Goal: Transaction & Acquisition: Subscribe to service/newsletter

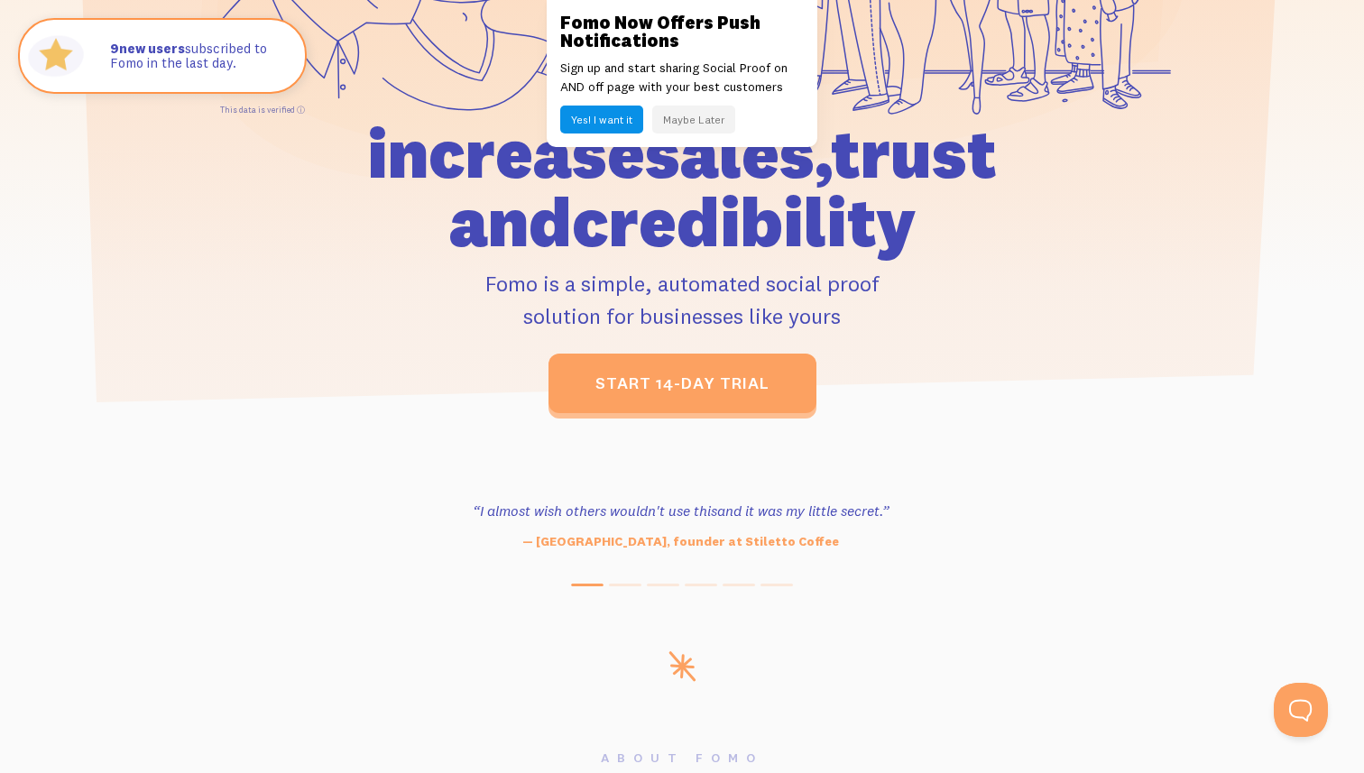
scroll to position [448, 0]
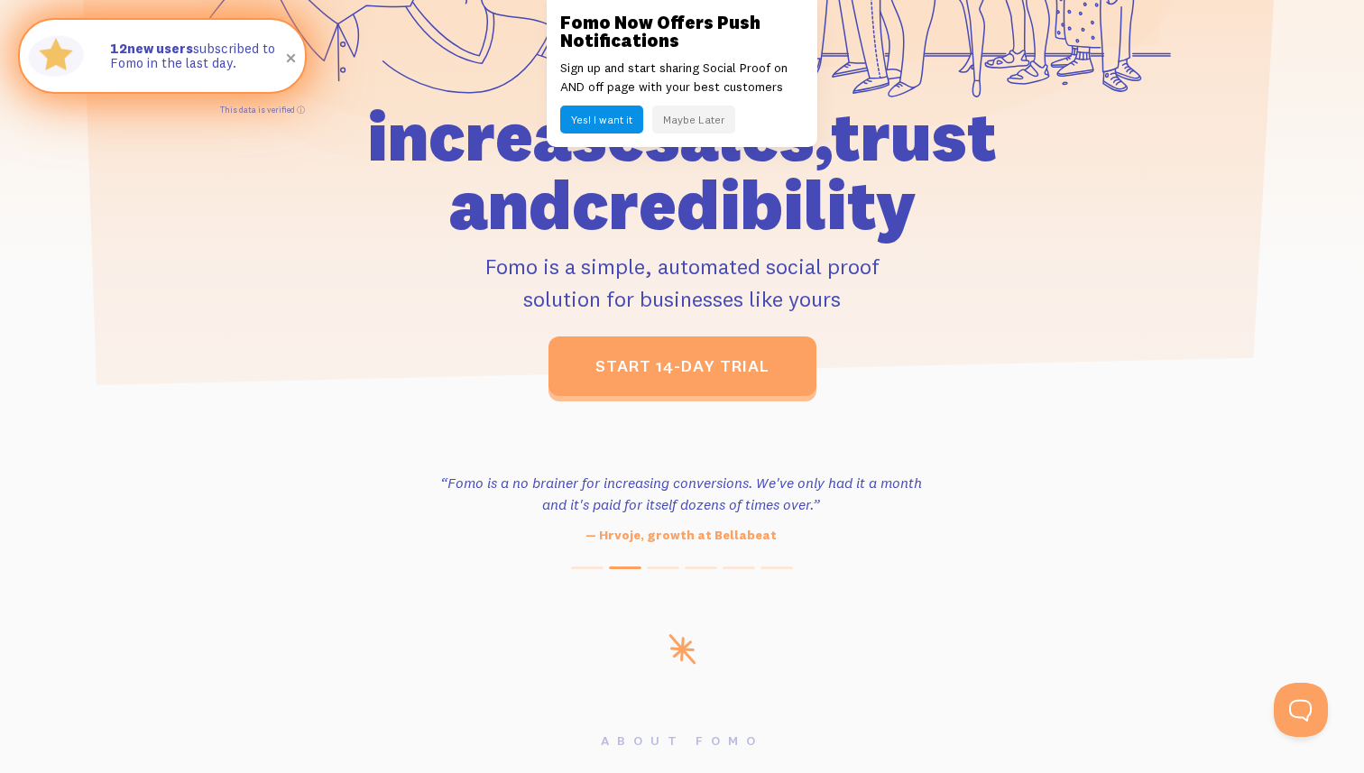
click at [287, 60] on span at bounding box center [291, 58] width 31 height 31
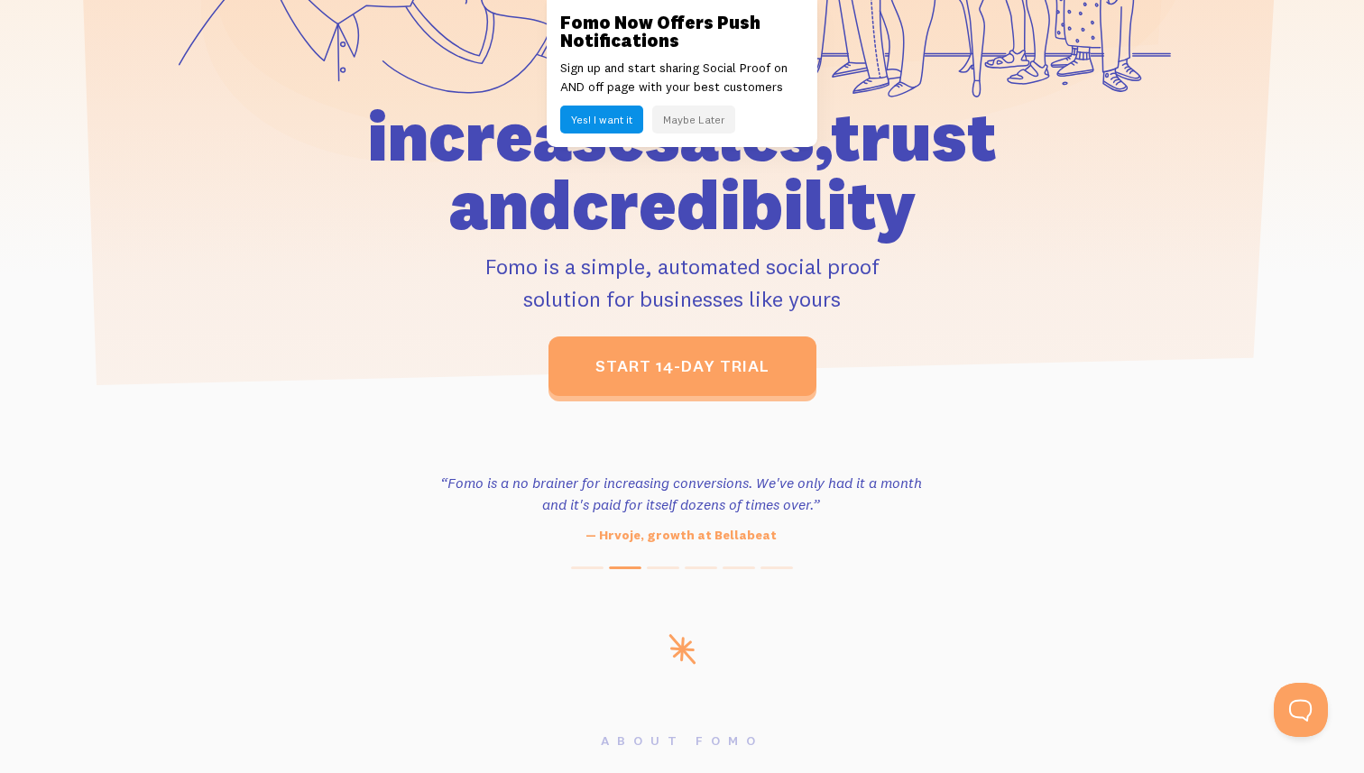
click at [694, 122] on button "Maybe Later" at bounding box center [693, 120] width 83 height 28
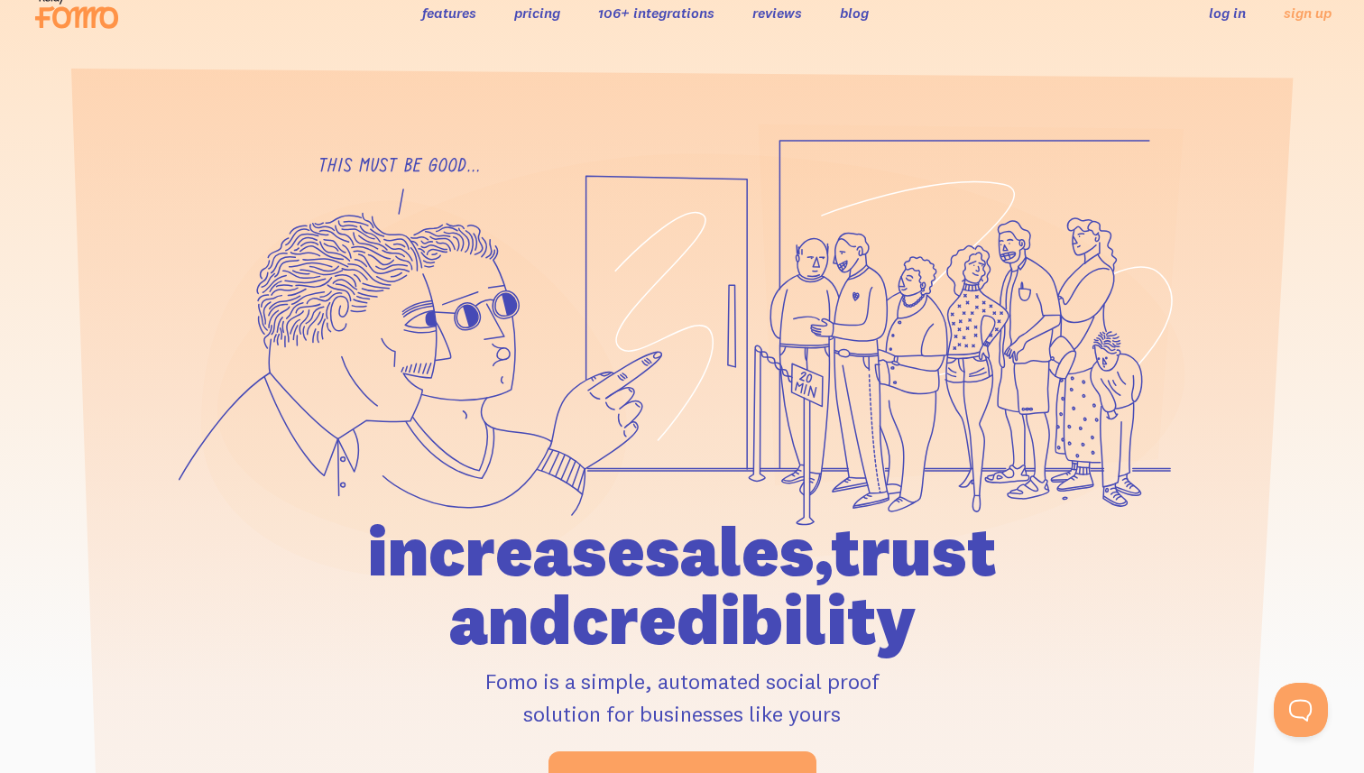
scroll to position [0, 0]
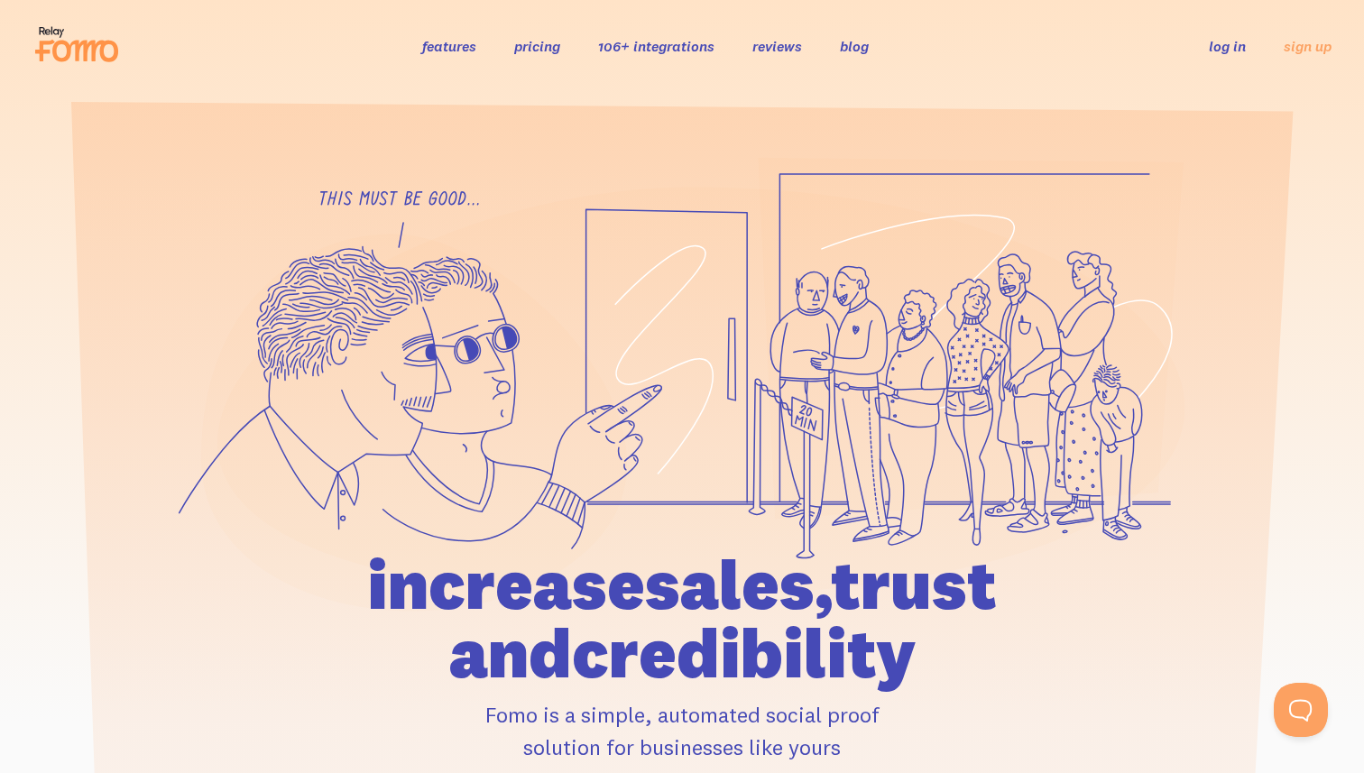
click at [452, 49] on link "features" at bounding box center [449, 46] width 54 height 18
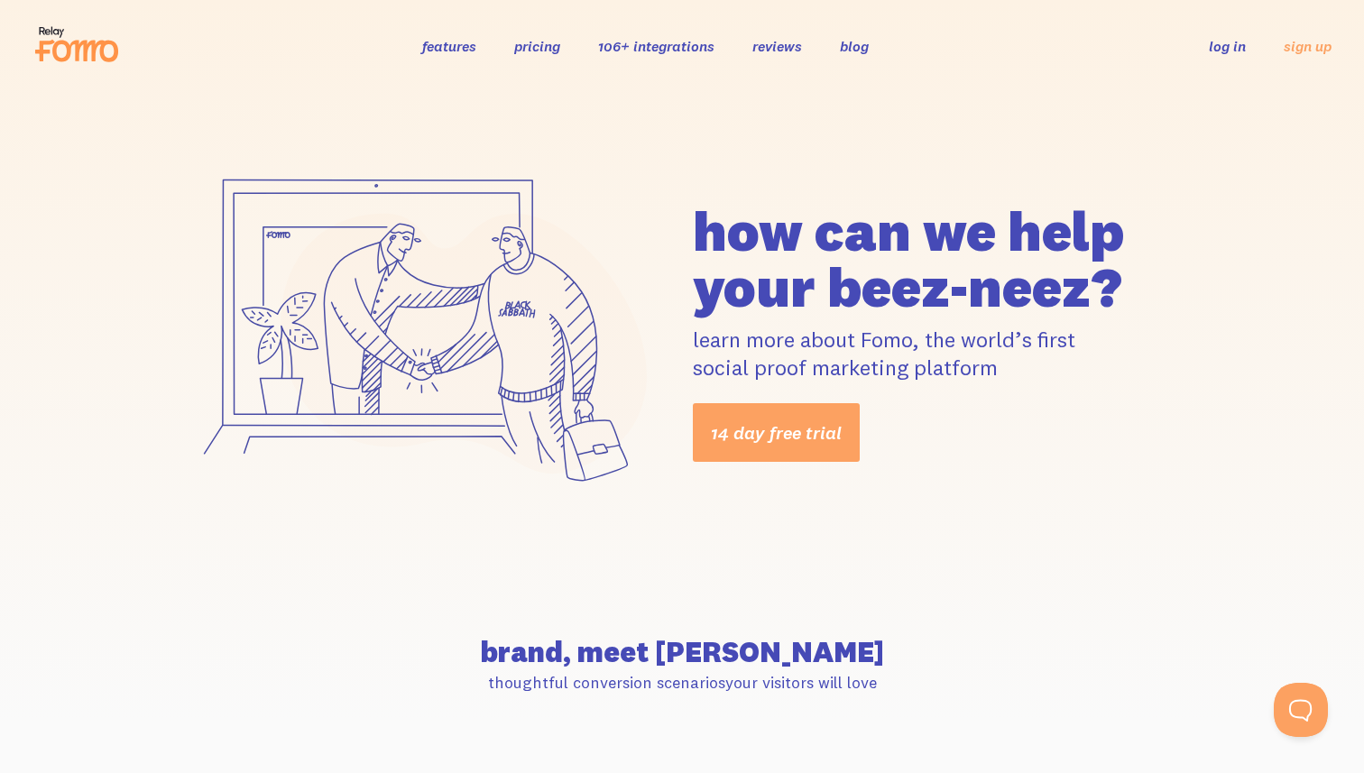
click at [538, 51] on link "pricing" at bounding box center [537, 46] width 46 height 18
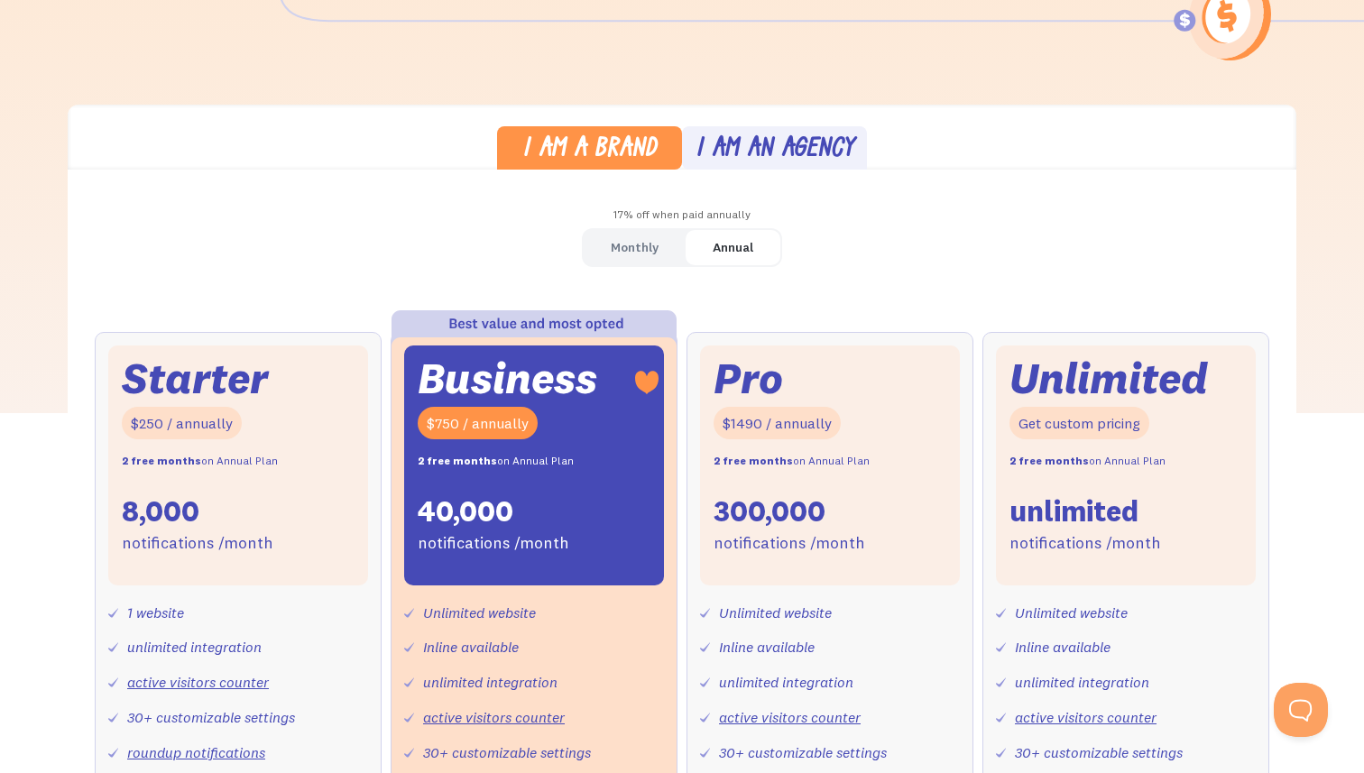
scroll to position [405, 0]
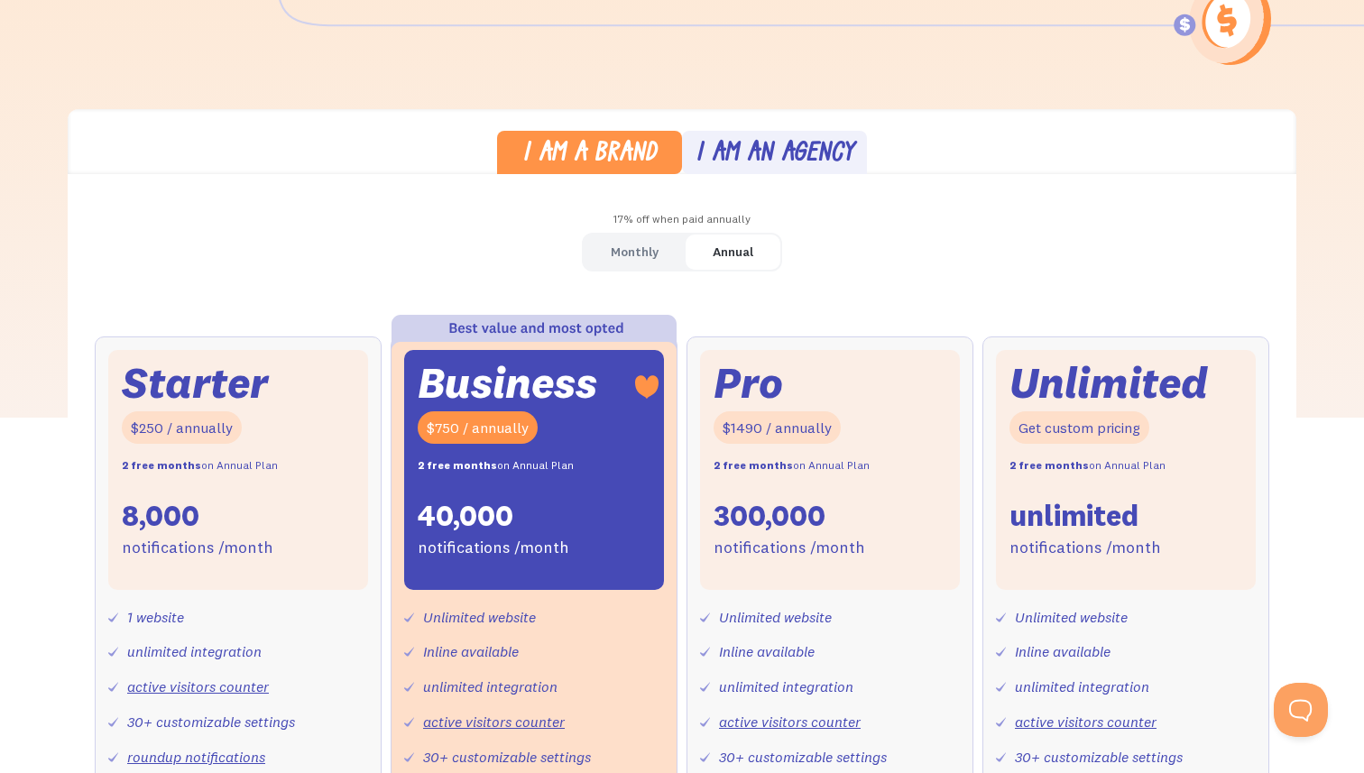
click at [635, 257] on div "Monthly" at bounding box center [635, 252] width 48 height 26
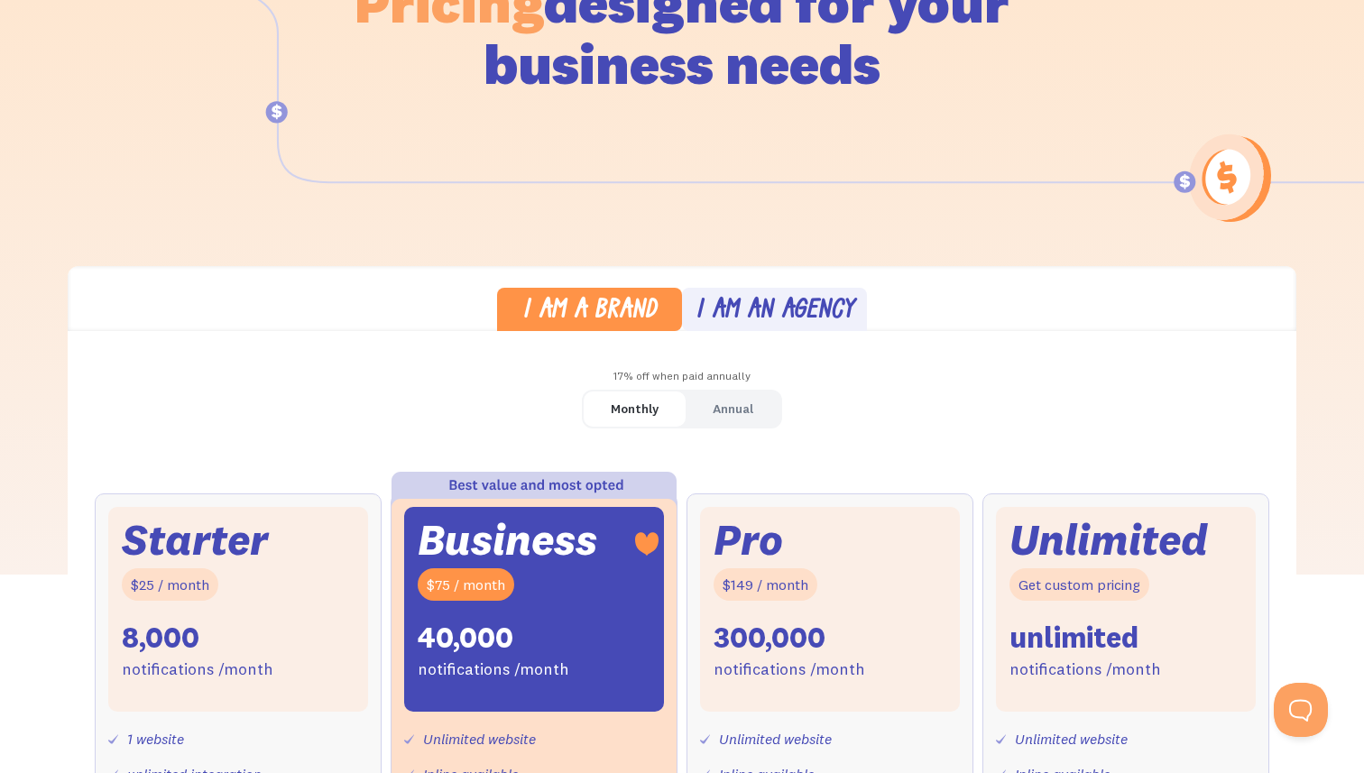
scroll to position [0, 0]
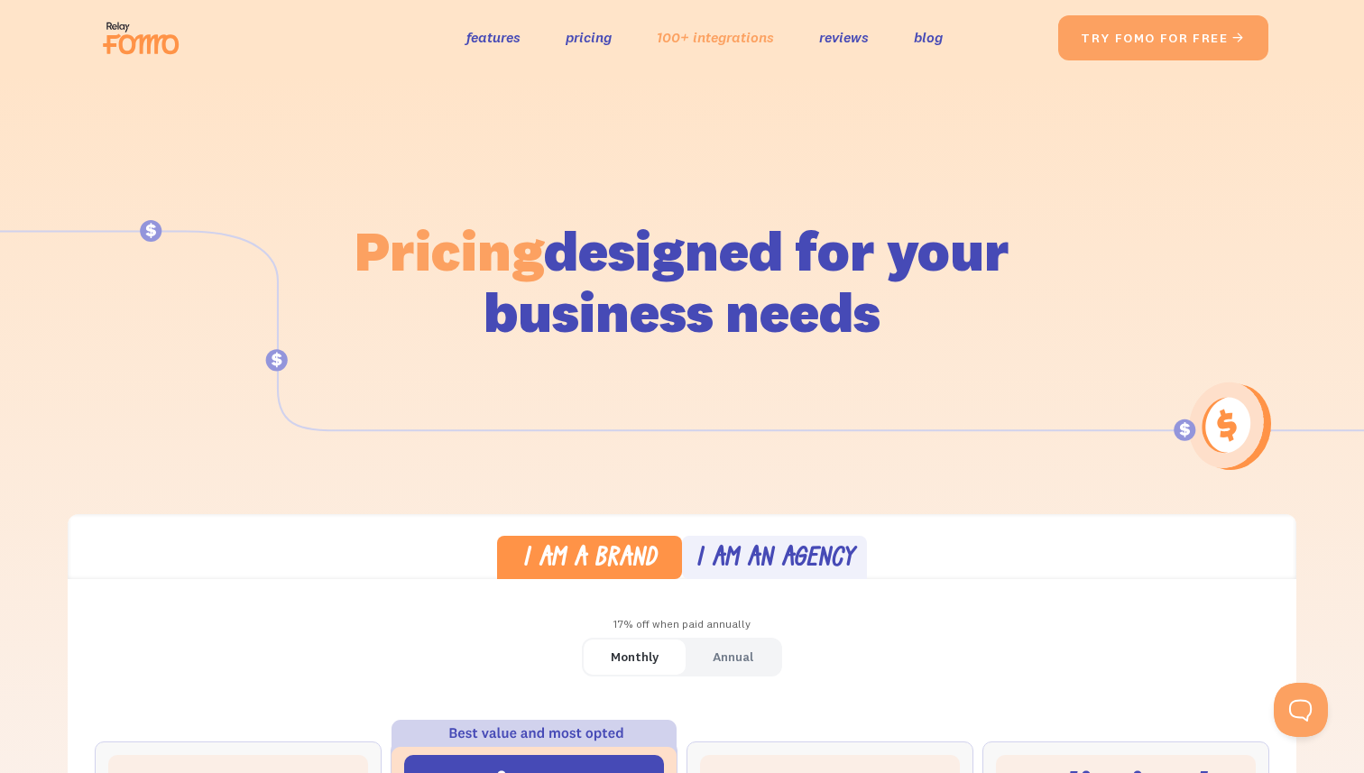
click at [723, 49] on link "100+ integrations" at bounding box center [715, 37] width 117 height 26
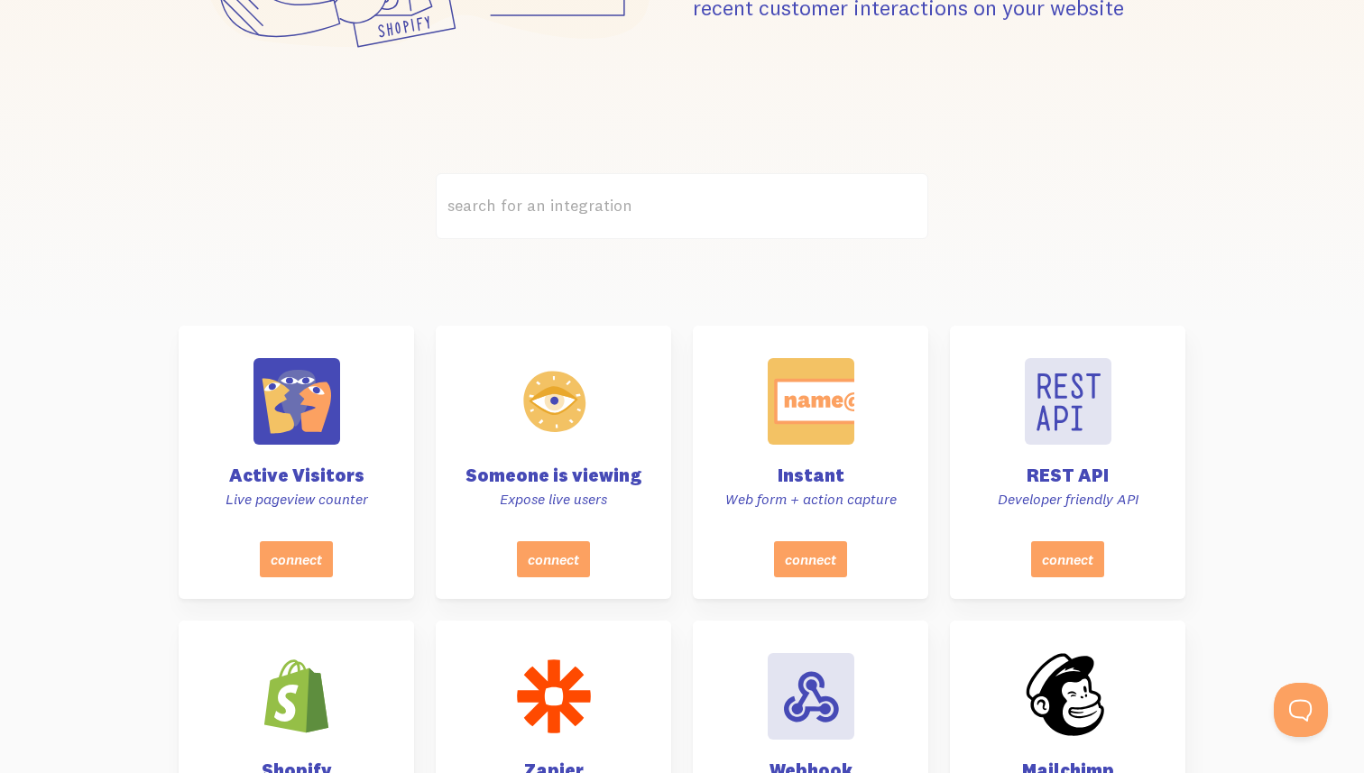
scroll to position [427, 0]
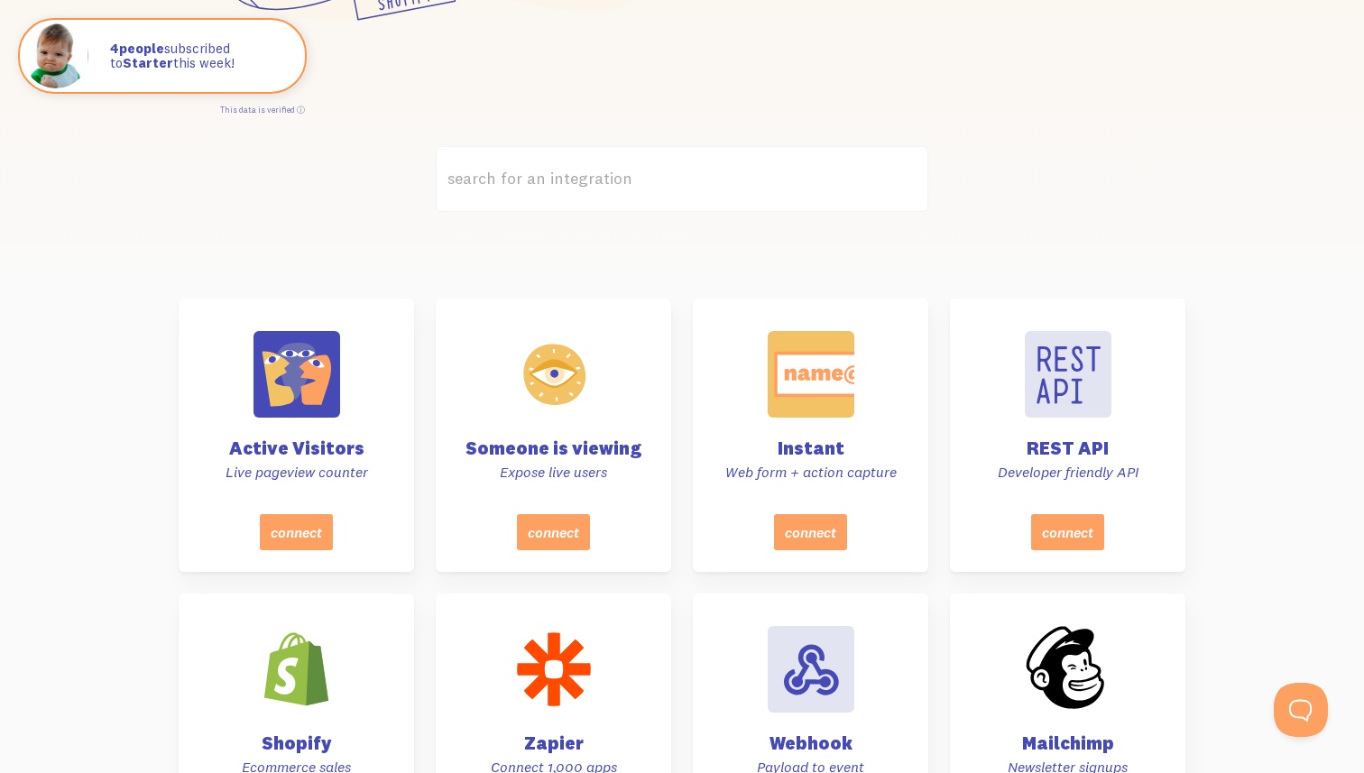
click at [492, 177] on label "search for an integration" at bounding box center [682, 179] width 492 height 66
click at [492, 177] on input "search for an integration" at bounding box center [682, 179] width 492 height 66
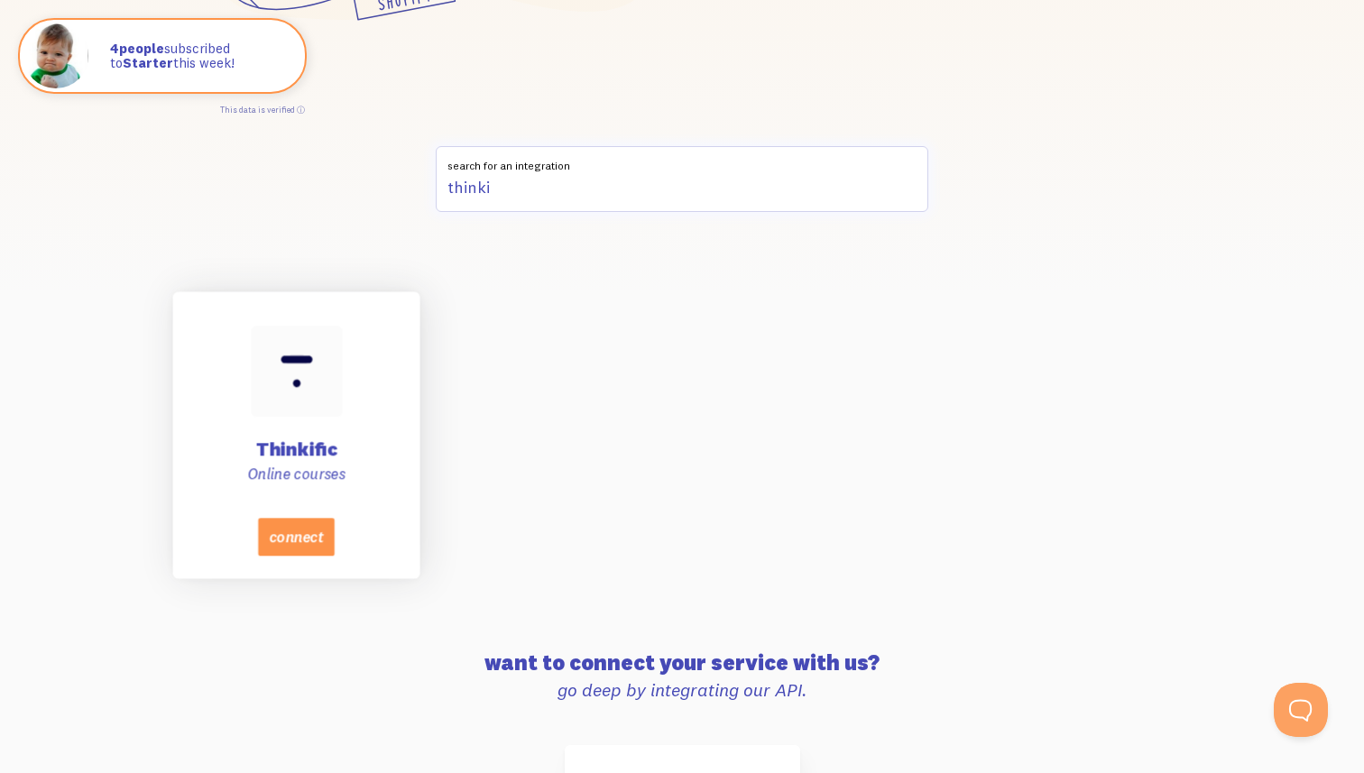
type input "thinki"
click at [303, 530] on button "connect" at bounding box center [296, 537] width 77 height 38
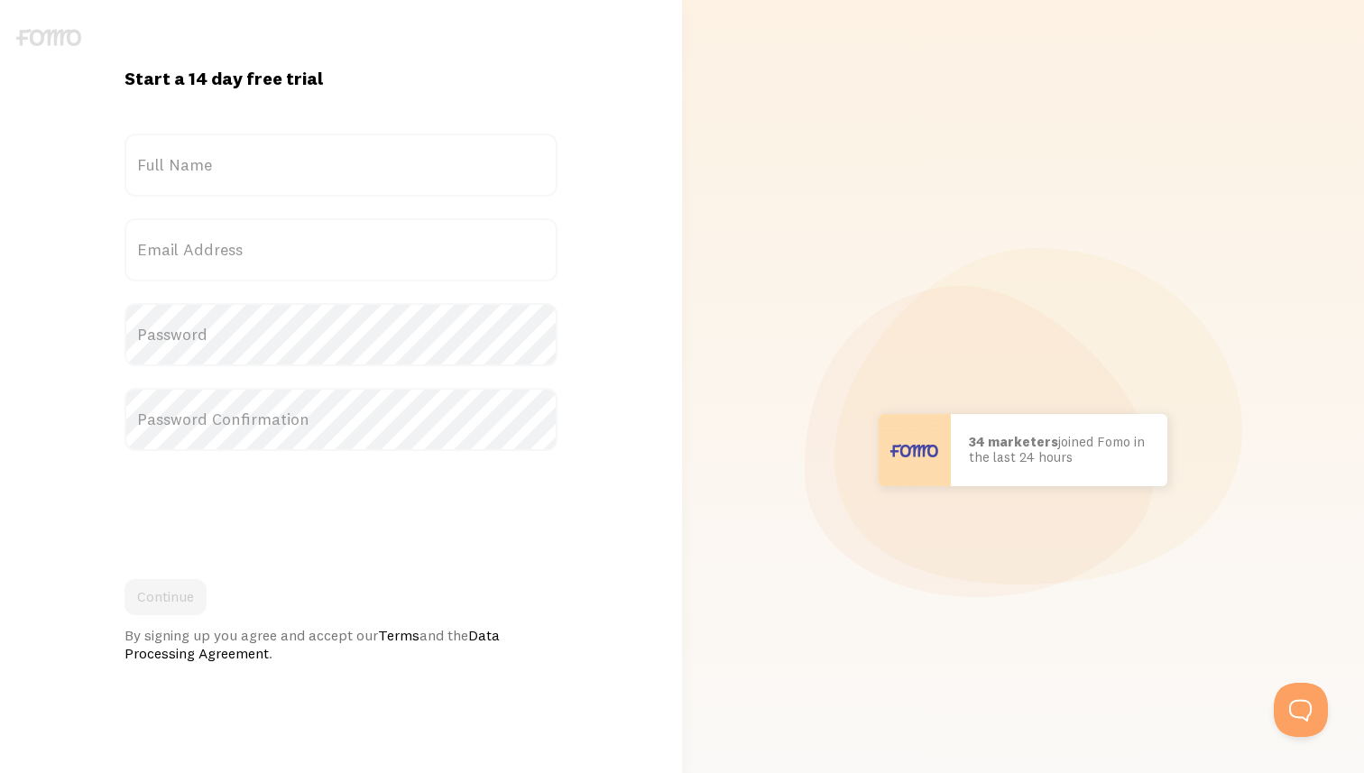
click at [212, 162] on label "Full Name" at bounding box center [340, 164] width 433 height 63
click at [212, 162] on input "Full Name" at bounding box center [340, 164] width 433 height 63
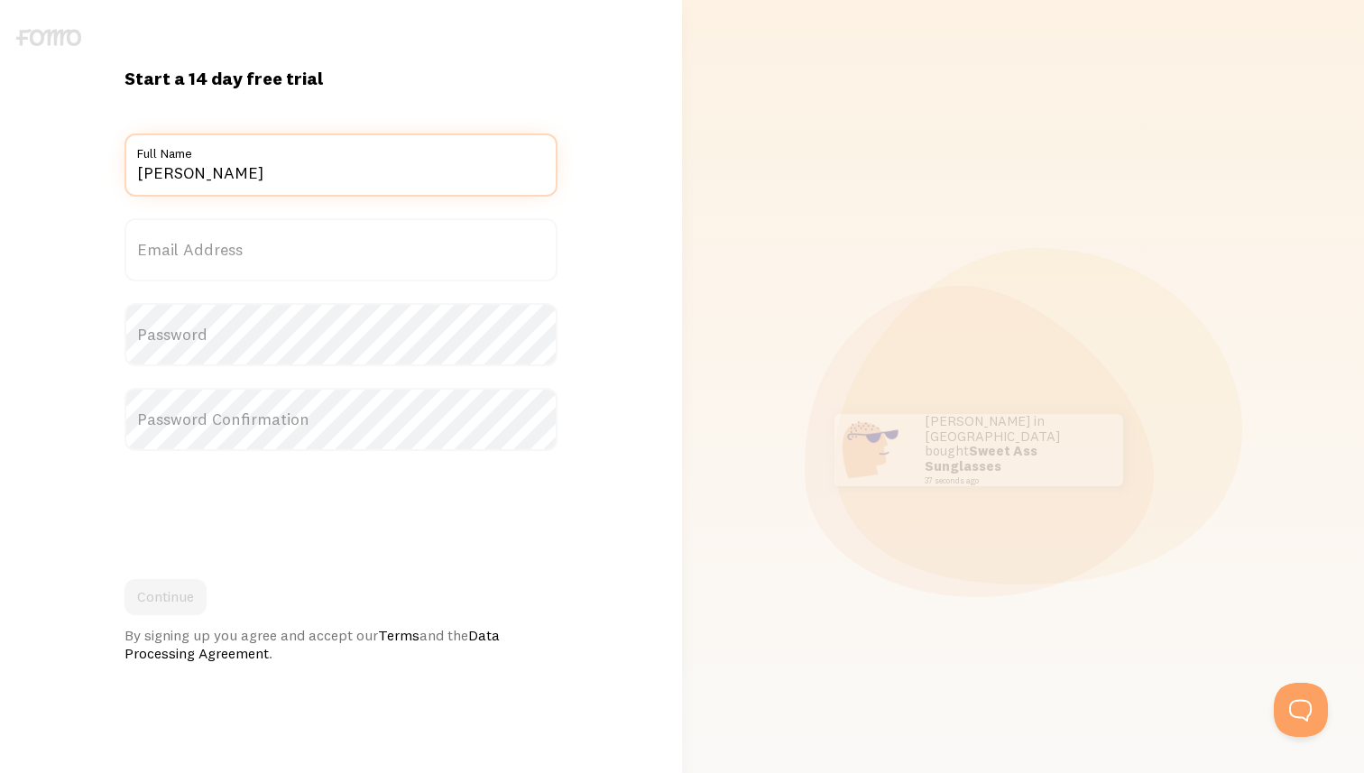
type input "Jason Swartz"
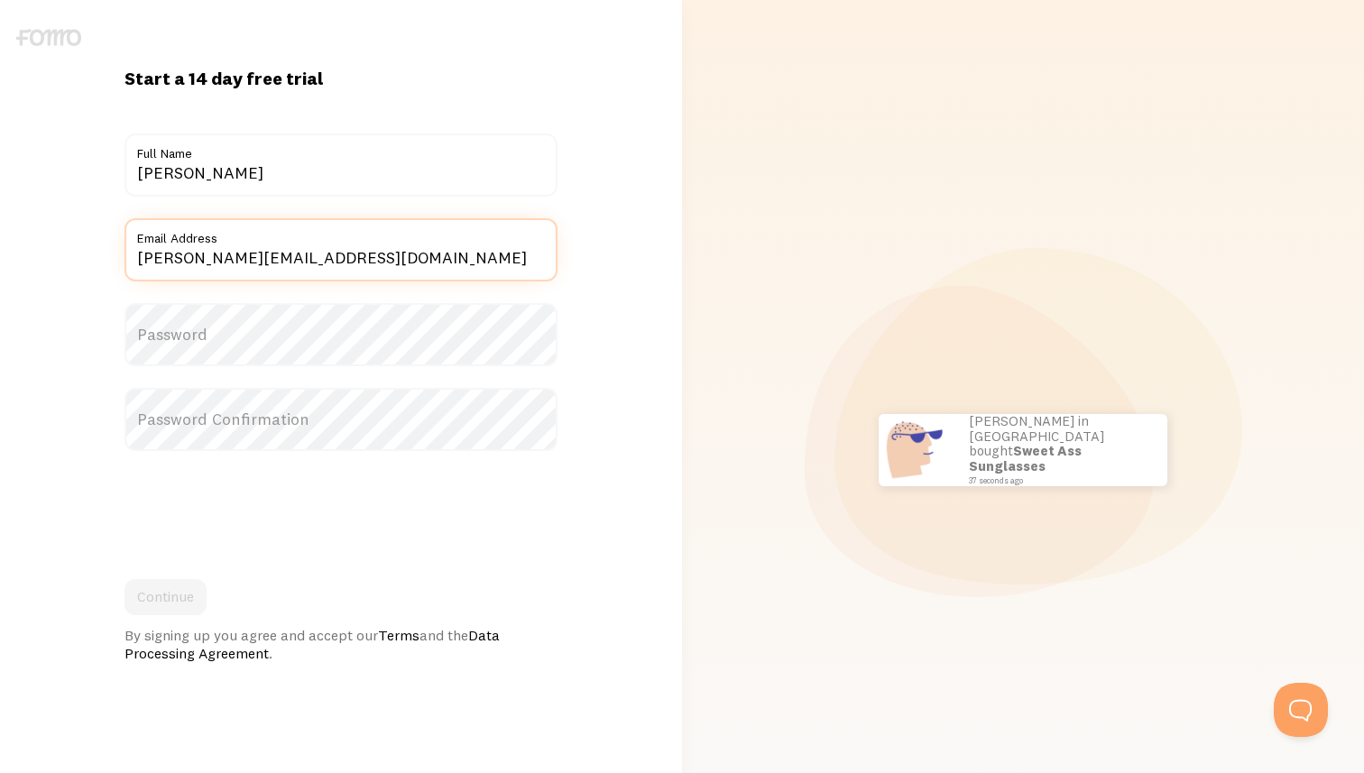
type input "jason@jiujitsufiveo.com"
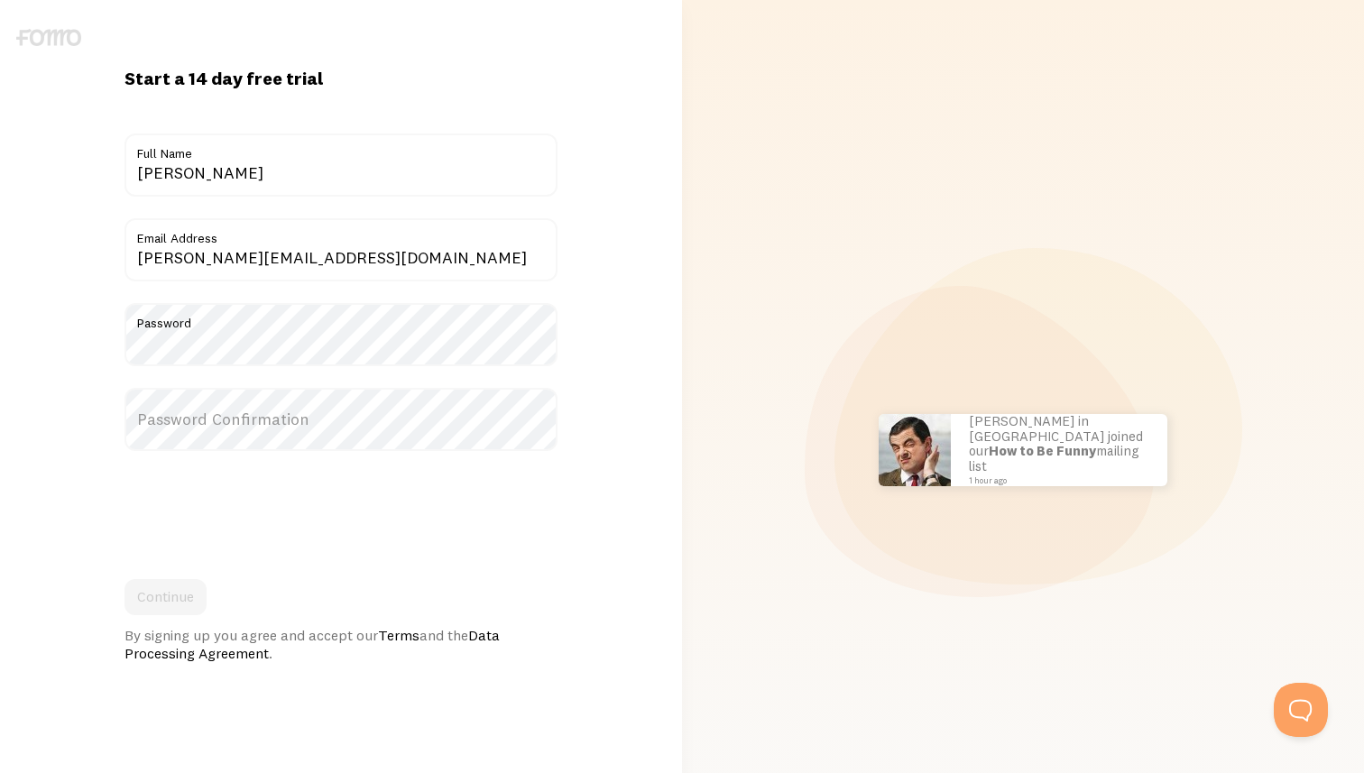
click at [197, 425] on label "Password Confirmation" at bounding box center [340, 419] width 433 height 63
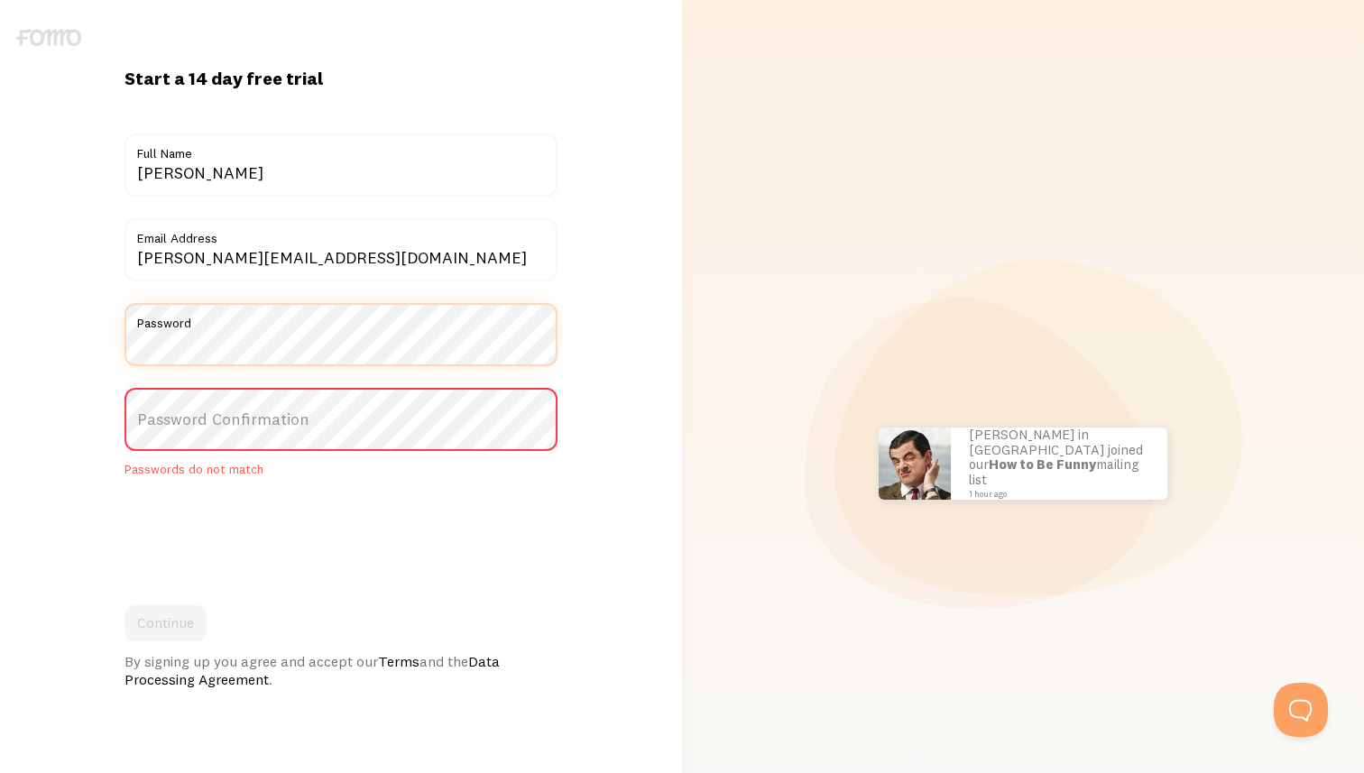
click at [68, 348] on div "Start a 14 day free trial {{ count }} people signed up today! Title Jason Swart…" at bounding box center [341, 463] width 682 height 793
click at [174, 415] on label "Password Confirmation" at bounding box center [340, 419] width 433 height 63
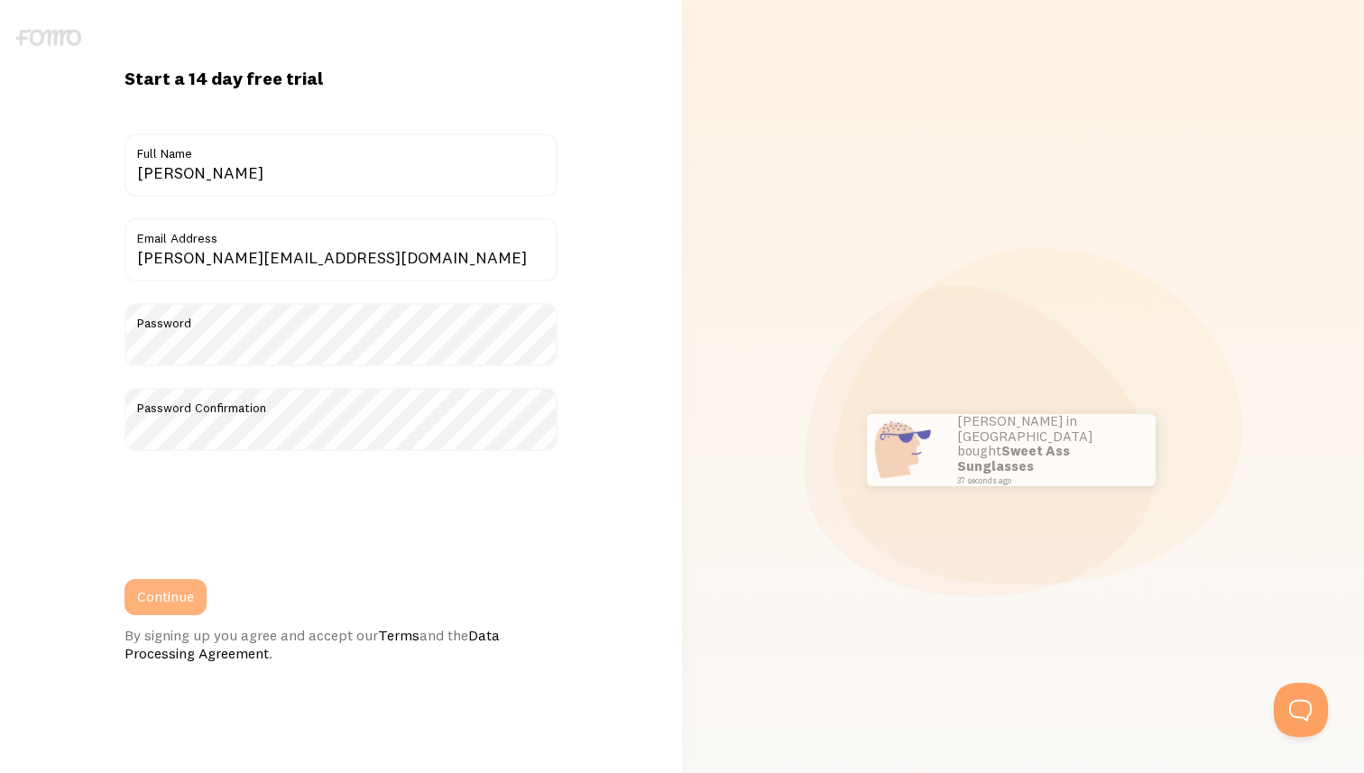
click at [186, 590] on button "Continue" at bounding box center [165, 597] width 82 height 36
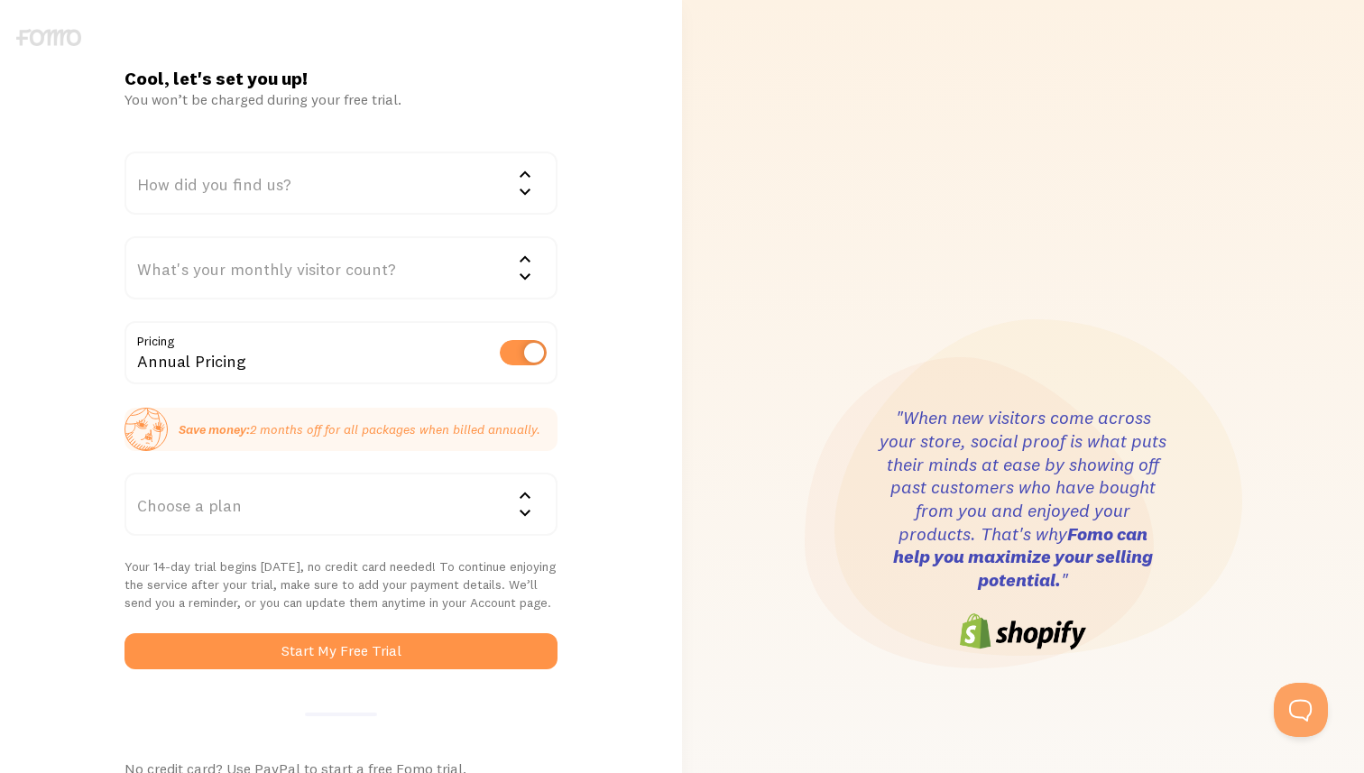
click at [292, 195] on div "How did you find us?" at bounding box center [340, 183] width 433 height 63
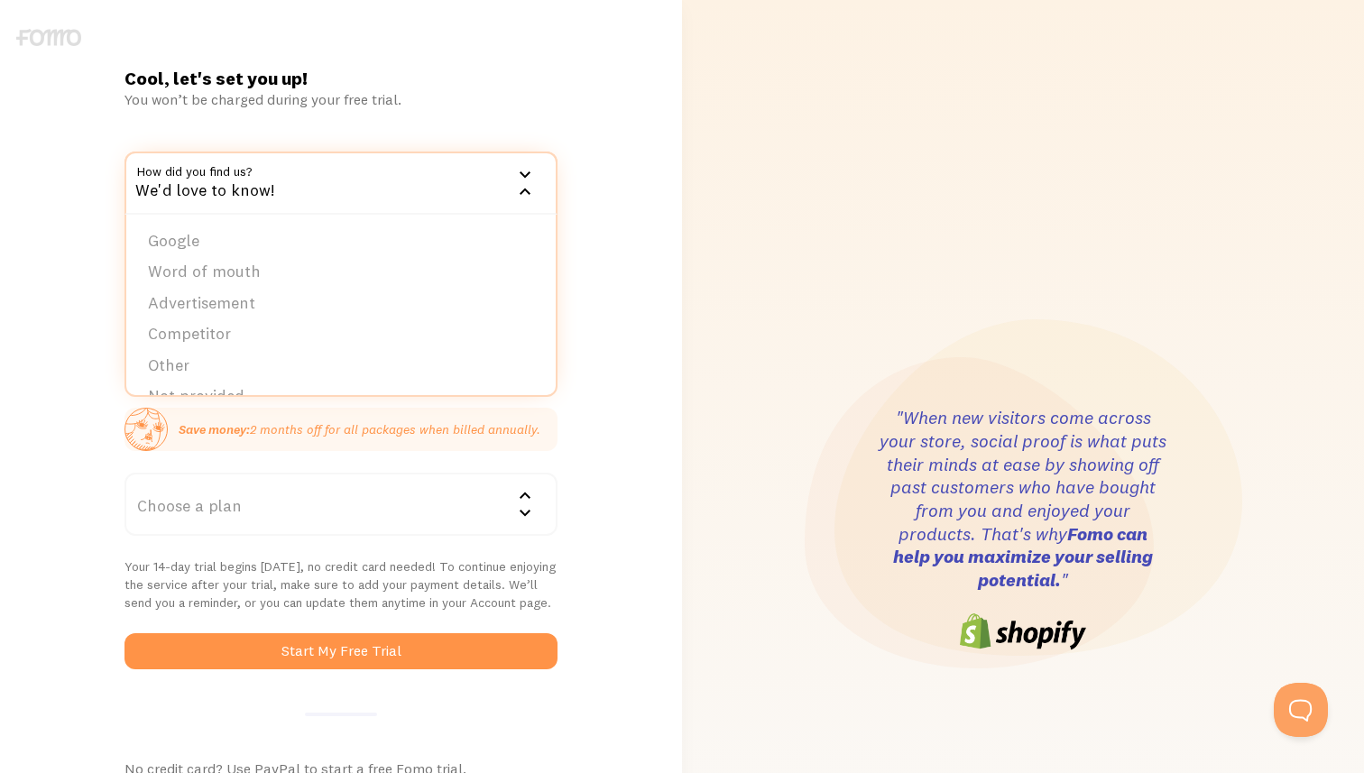
click at [448, 77] on h1 "Cool, let's set you up!" at bounding box center [340, 78] width 433 height 23
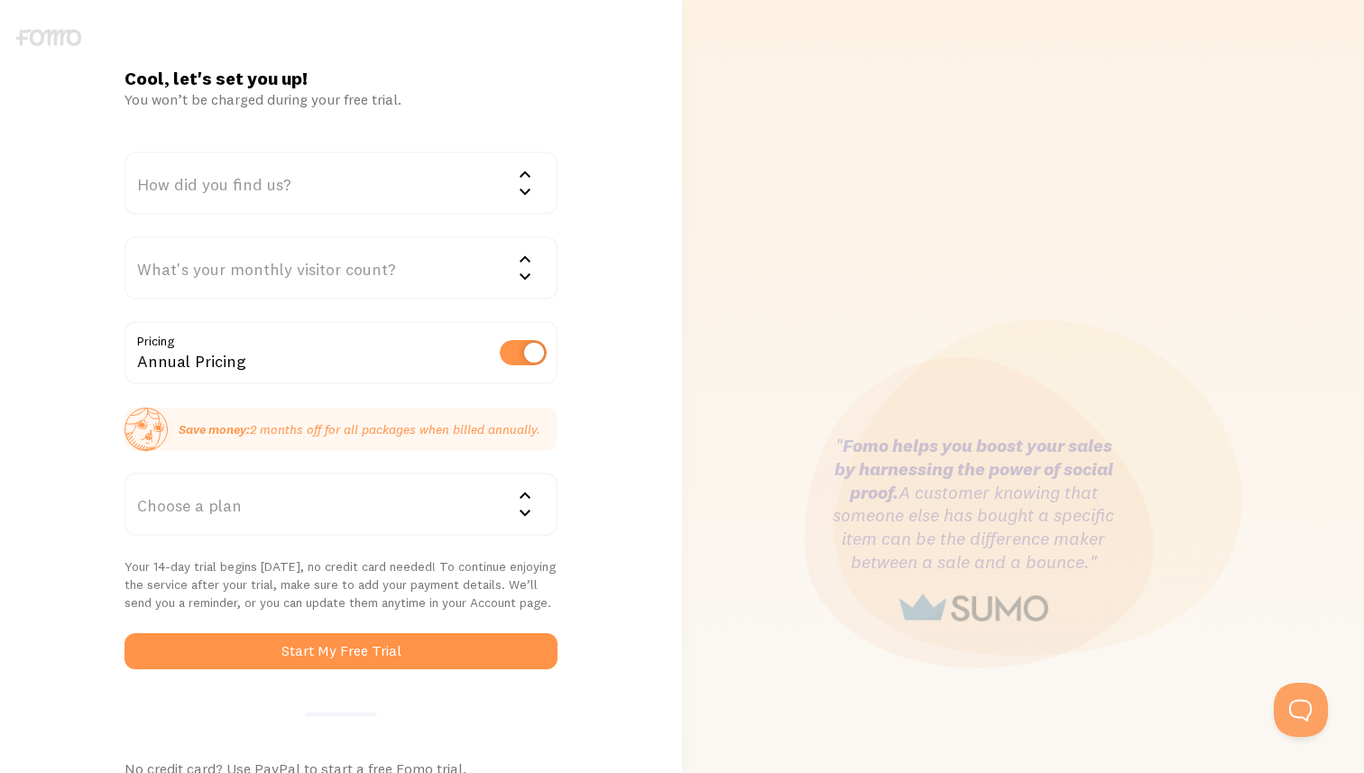
click at [530, 357] on label at bounding box center [523, 352] width 47 height 25
click at [530, 357] on input "checkbox" at bounding box center [523, 352] width 47 height 25
checkbox input "false"
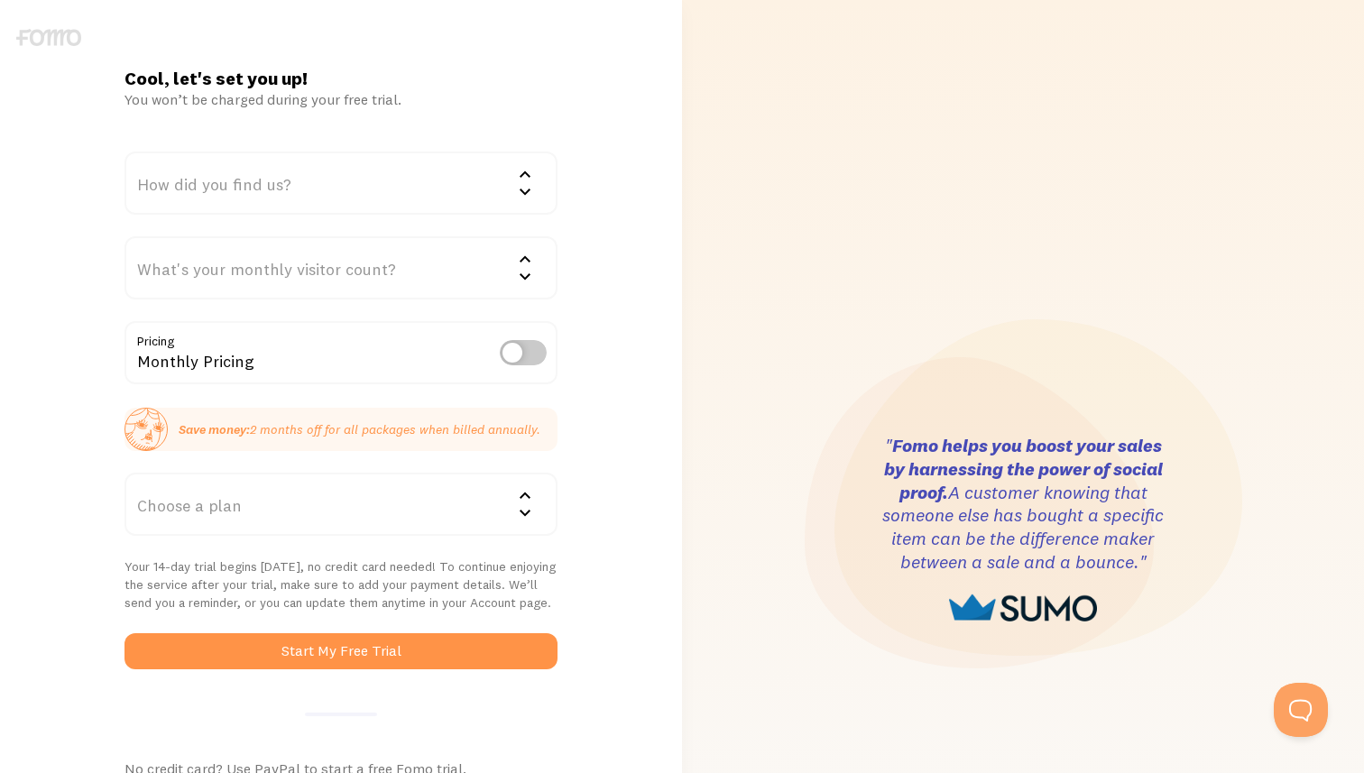
click at [370, 499] on div "Choose a plan" at bounding box center [340, 504] width 433 height 63
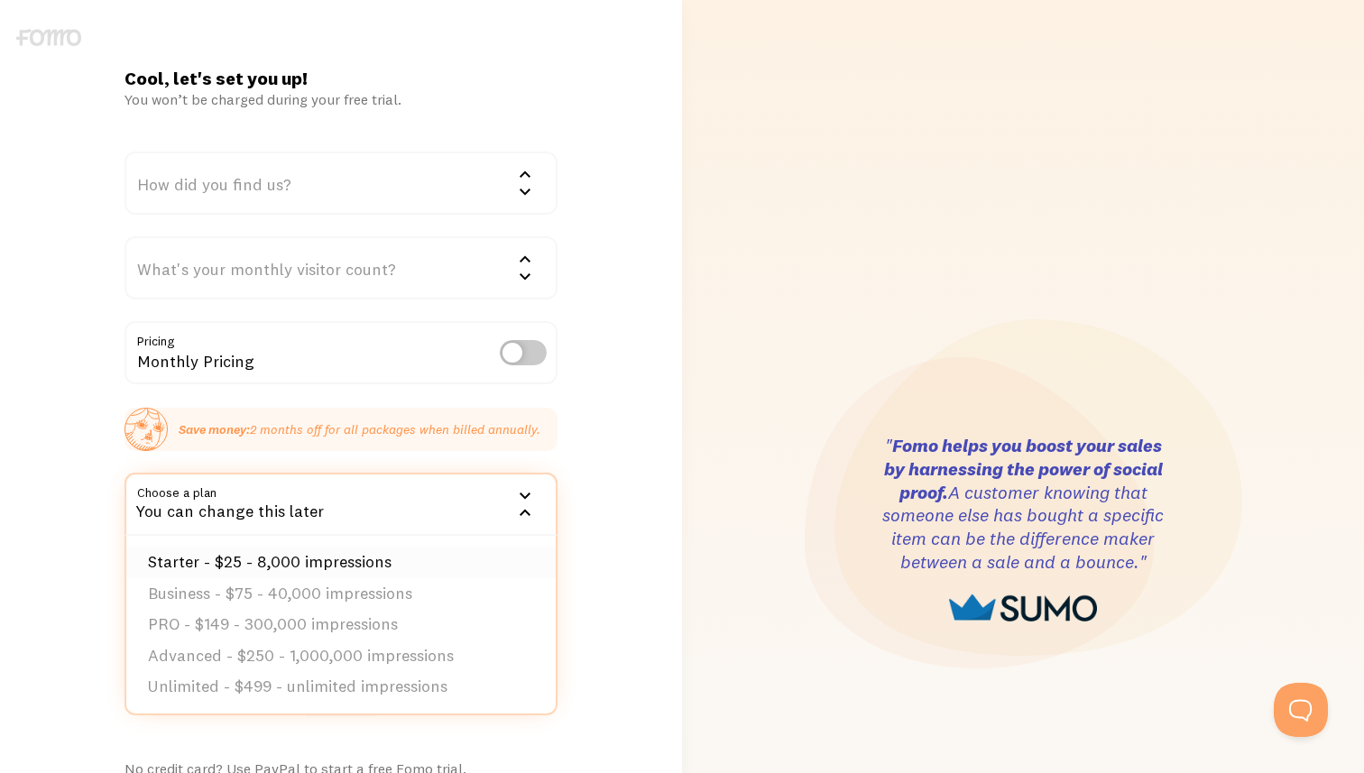
click at [353, 560] on li "Starter - $25 - 8,000 impressions" at bounding box center [340, 563] width 429 height 32
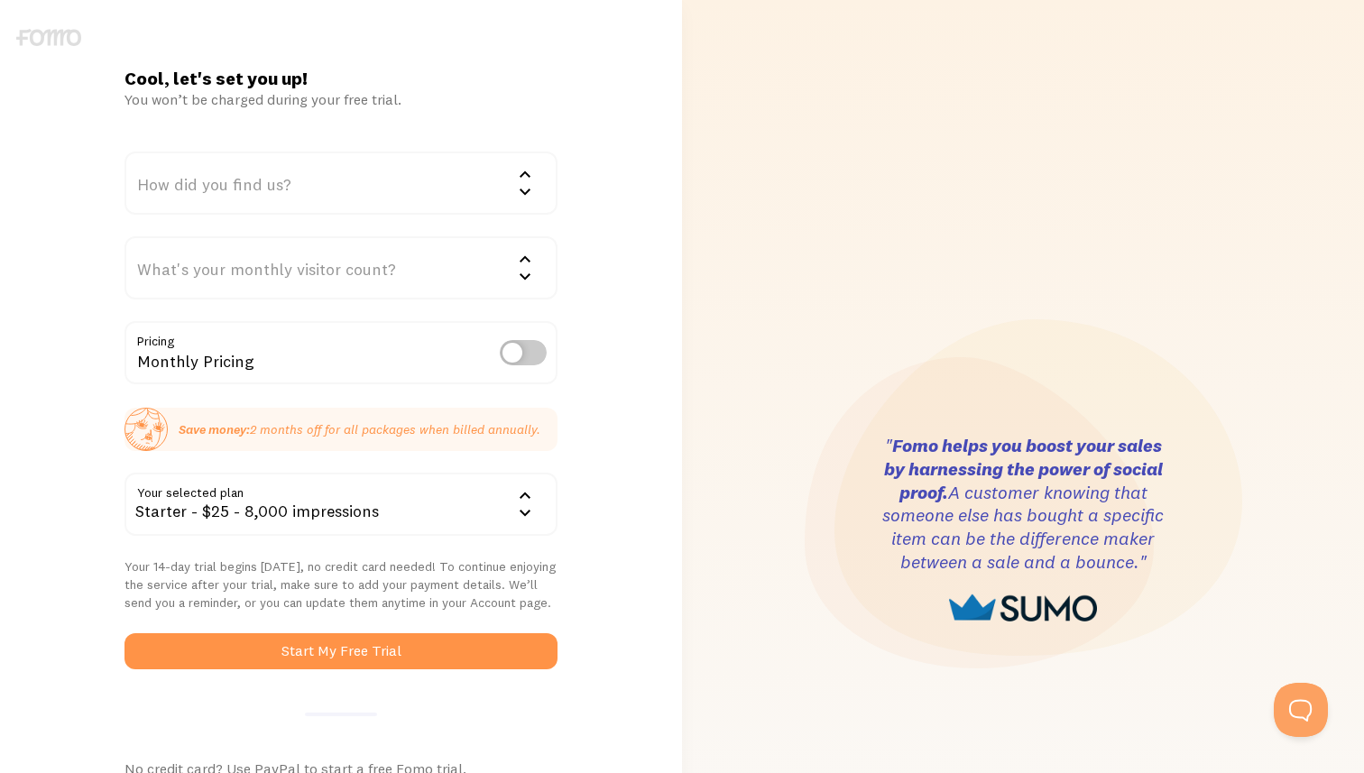
click at [407, 170] on div "How did you find us?" at bounding box center [340, 183] width 433 height 63
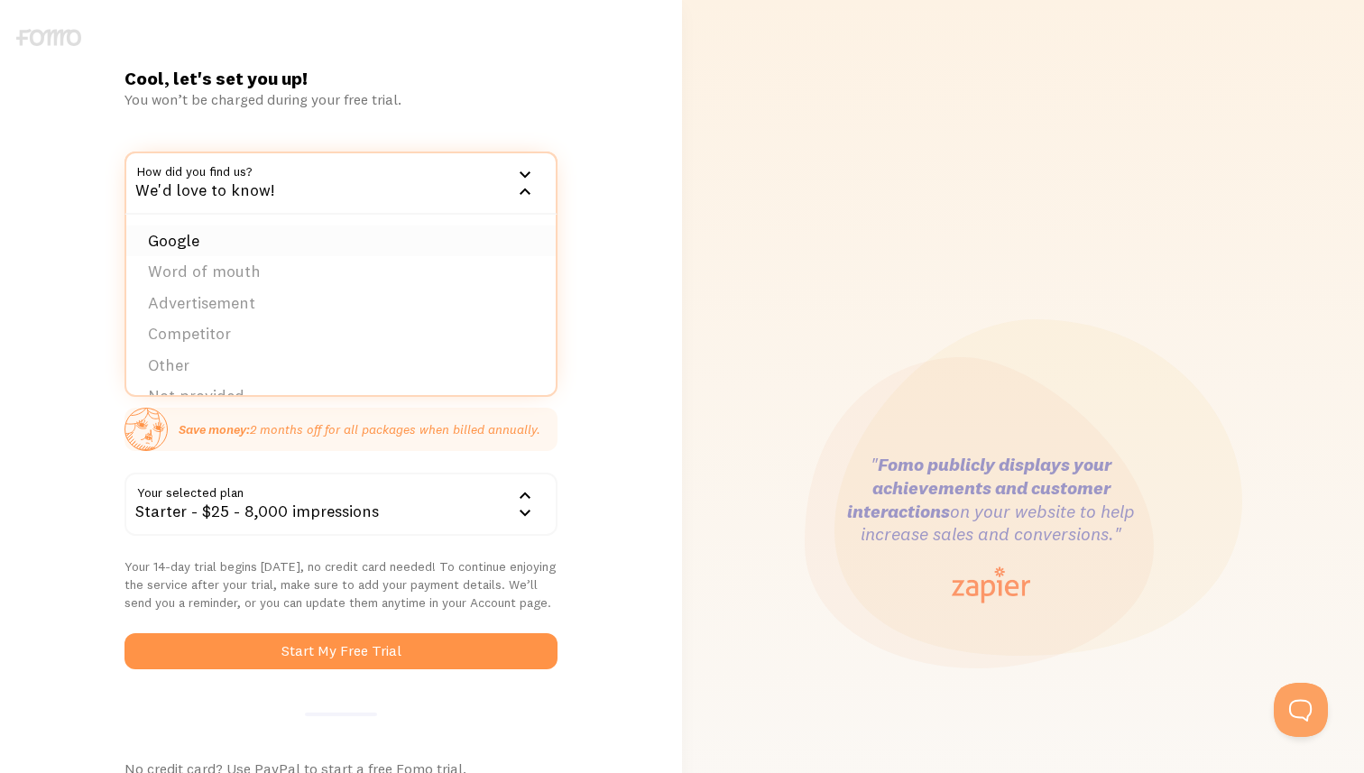
click at [345, 244] on li "Google" at bounding box center [340, 241] width 429 height 32
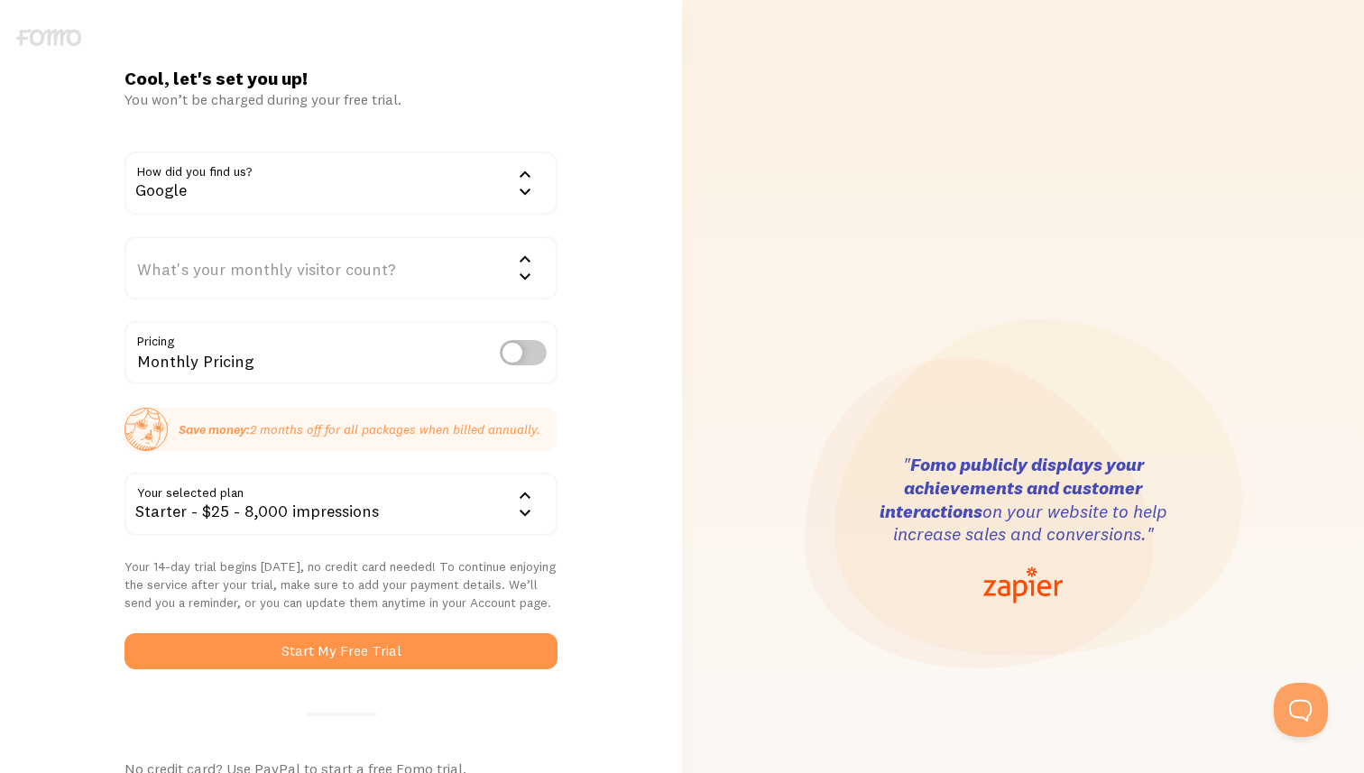
click at [345, 273] on div "What's your monthly visitor count?" at bounding box center [340, 267] width 433 height 63
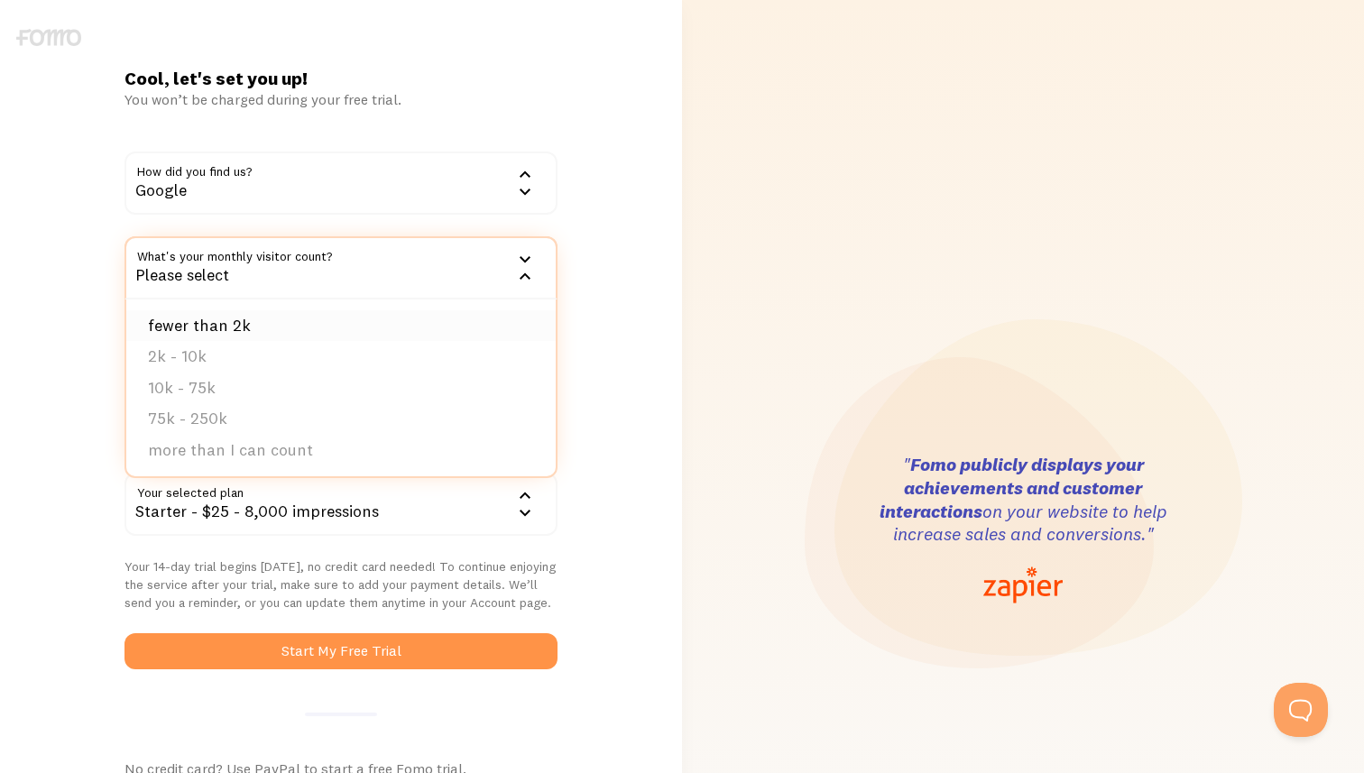
click at [321, 326] on li "fewer than 2k" at bounding box center [340, 326] width 429 height 32
